Goal: Task Accomplishment & Management: Complete application form

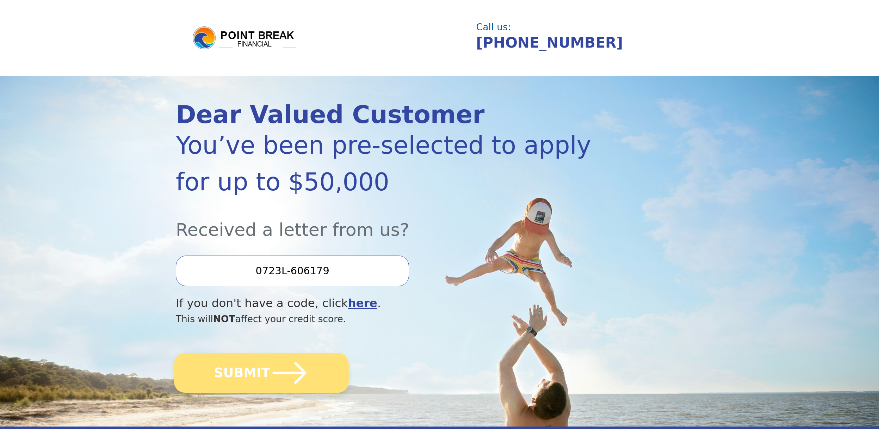
click at [315, 365] on button "SUBMIT" at bounding box center [261, 372] width 175 height 39
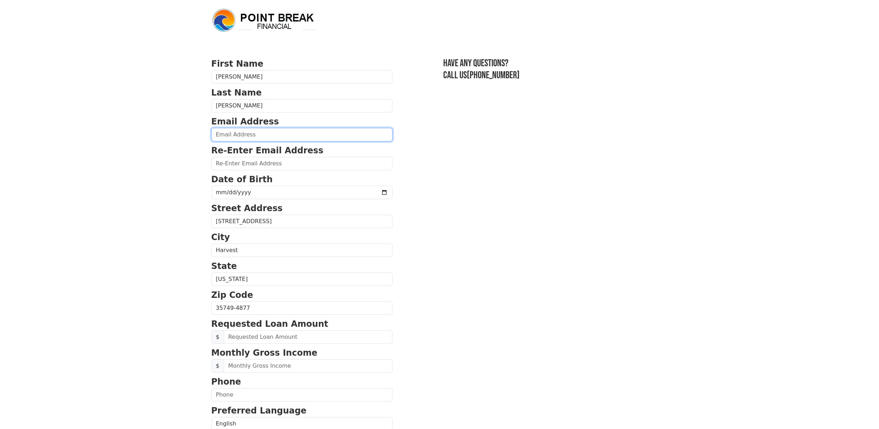
click at [260, 134] on input "email" at bounding box center [301, 134] width 181 height 13
type input "[EMAIL_ADDRESS][DOMAIN_NAME]"
type input "[PERSON_NAME]"
type input "[EMAIL_ADDRESS][DOMAIN_NAME]"
type input "[STREET_ADDRESS]"
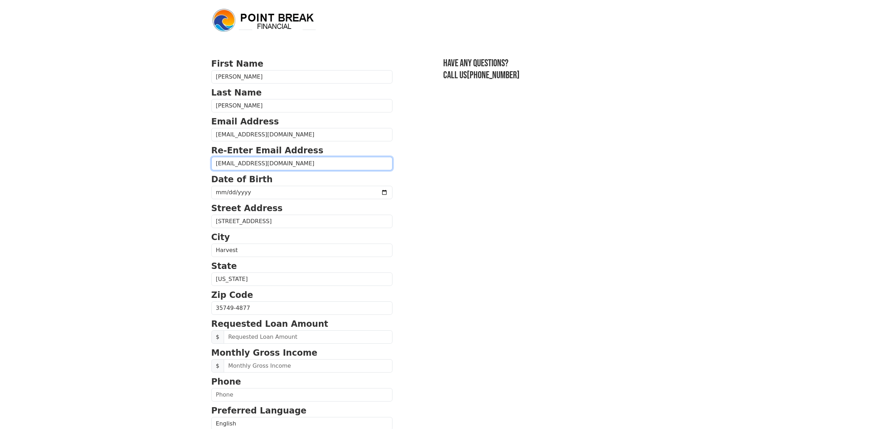
type input "[GEOGRAPHIC_DATA]"
type input "35824"
type input "[PHONE_NUMBER]"
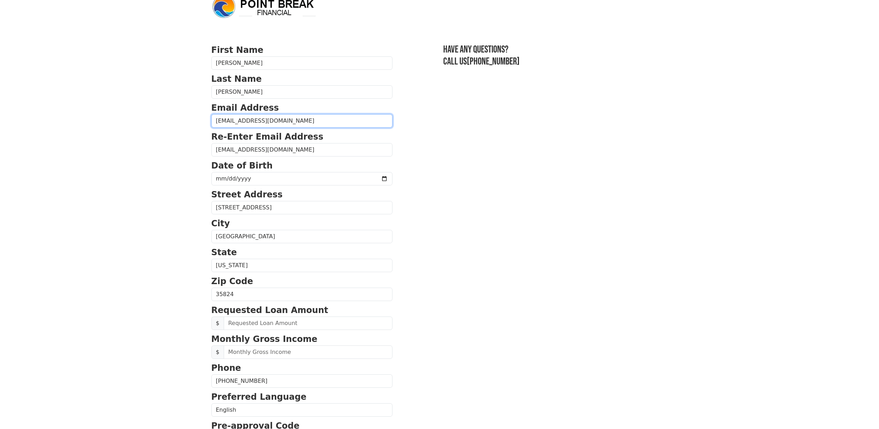
scroll to position [14, 0]
click at [256, 178] on input "date" at bounding box center [301, 178] width 181 height 13
type input "[DATE]"
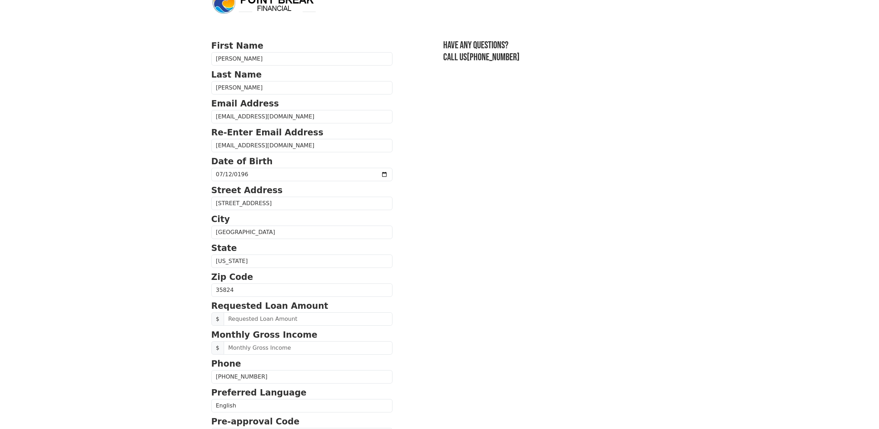
scroll to position [19, 0]
click at [353, 213] on p "City" at bounding box center [301, 218] width 181 height 13
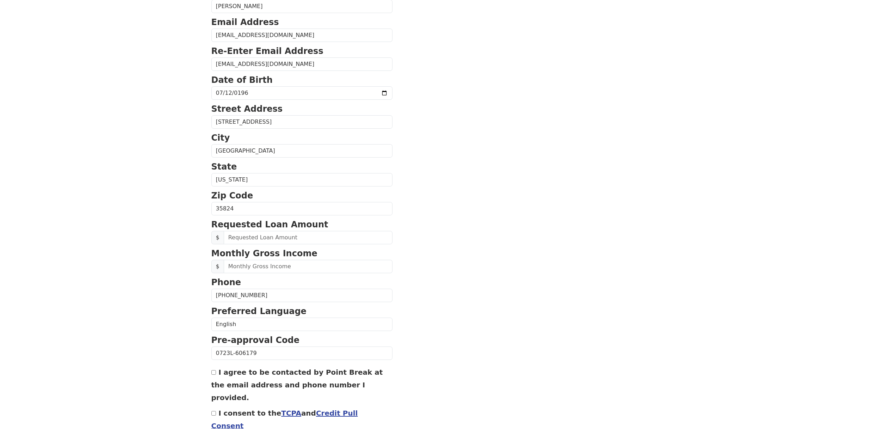
scroll to position [100, 0]
click at [286, 239] on input "text" at bounding box center [308, 236] width 169 height 13
type input "40,000.00"
click at [284, 267] on input "text" at bounding box center [308, 265] width 169 height 13
type input "11,000.00"
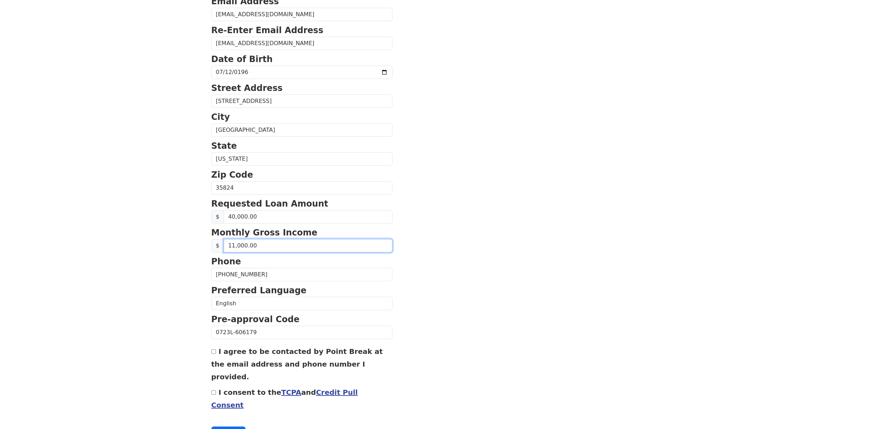
scroll to position [132, 0]
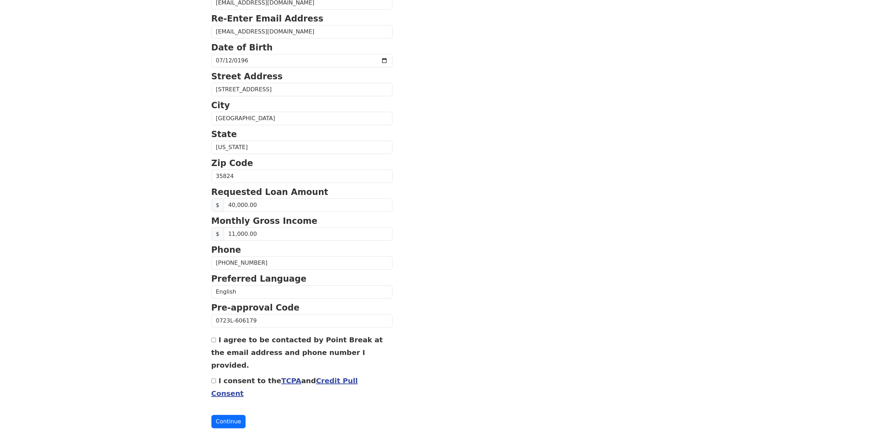
click at [214, 341] on input "I agree to be contacted by Point Break at the email address and phone number I …" at bounding box center [213, 339] width 5 height 5
checkbox input "true"
click at [213, 378] on input "I consent to the TCPA and Credit Pull Consent" at bounding box center [213, 380] width 5 height 5
checkbox input "true"
click at [230, 415] on button "Continue" at bounding box center [228, 421] width 35 height 13
